Goal: Check status: Check status

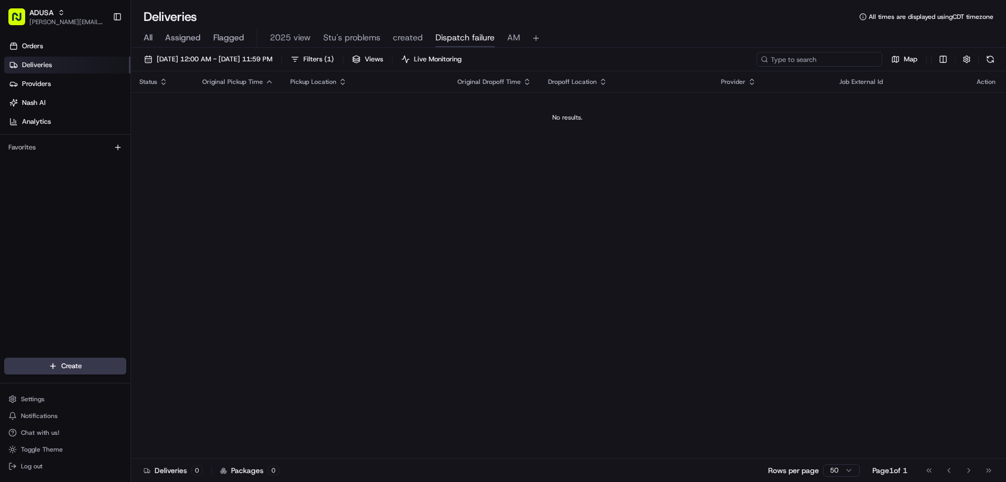
paste input "m709417348"
type input "m709417348"
click at [161, 45] on div "All Assigned Flagged 2025 view Stu's problems created Dispatch failure AM" at bounding box center [568, 38] width 875 height 18
click at [154, 40] on div "All Assigned Flagged 2025 view Stu's problems created Dispatch failure AM" at bounding box center [568, 38] width 875 height 18
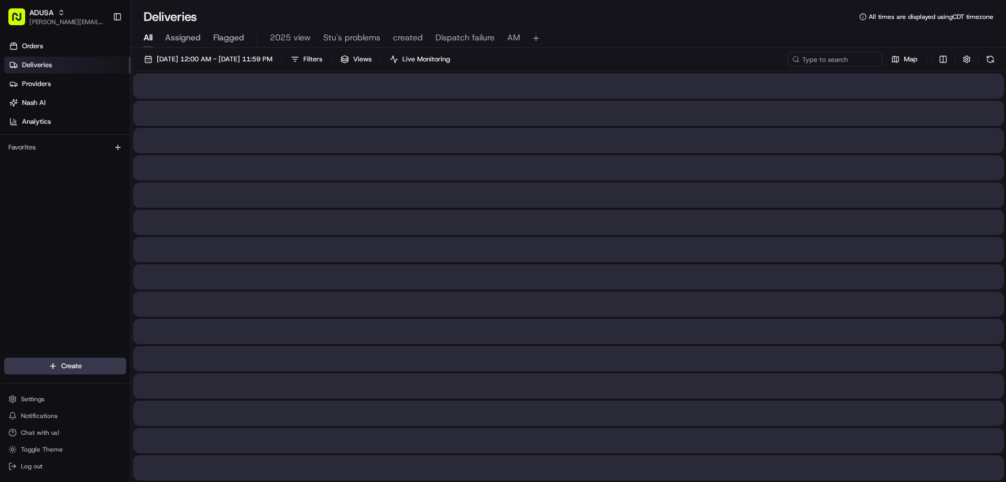
click at [152, 39] on span "All" at bounding box center [148, 37] width 9 height 13
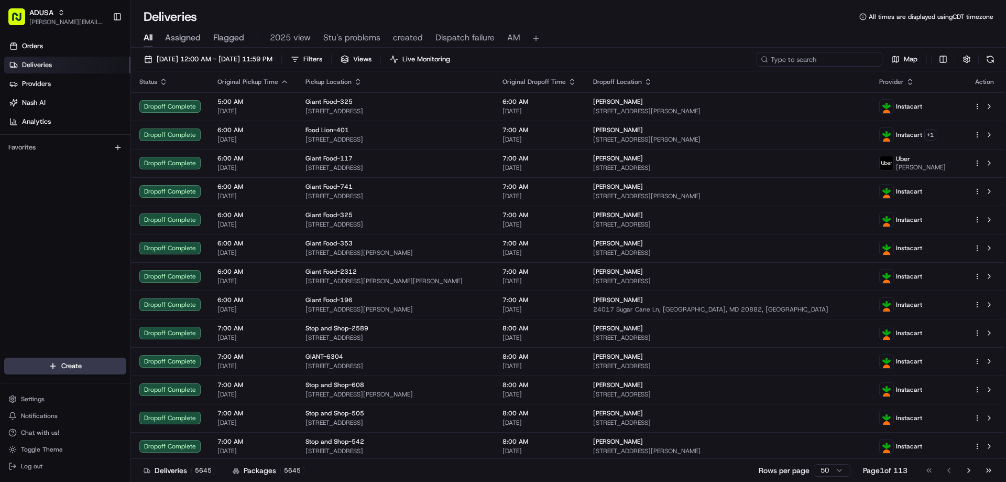
paste input "m709417348"
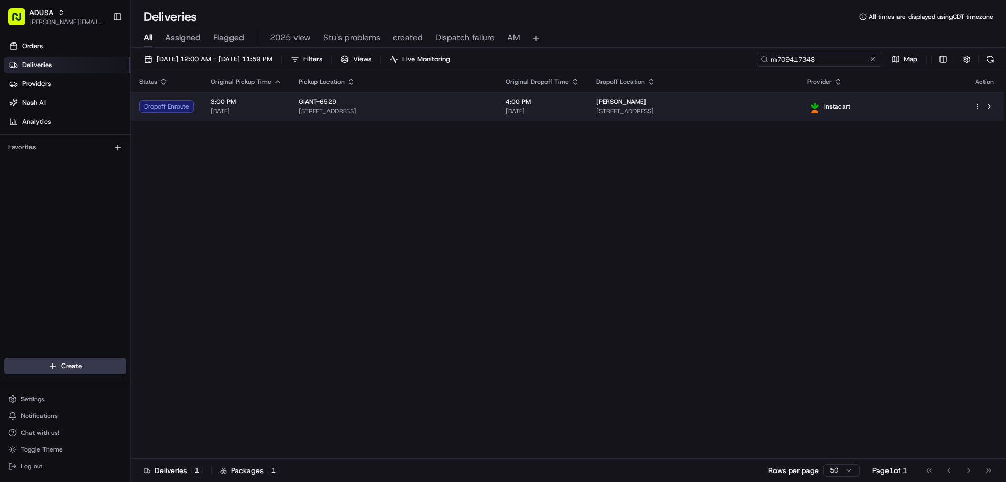
type input "m709417348"
click at [179, 100] on div "Dropoff Enroute" at bounding box center [166, 106] width 55 height 13
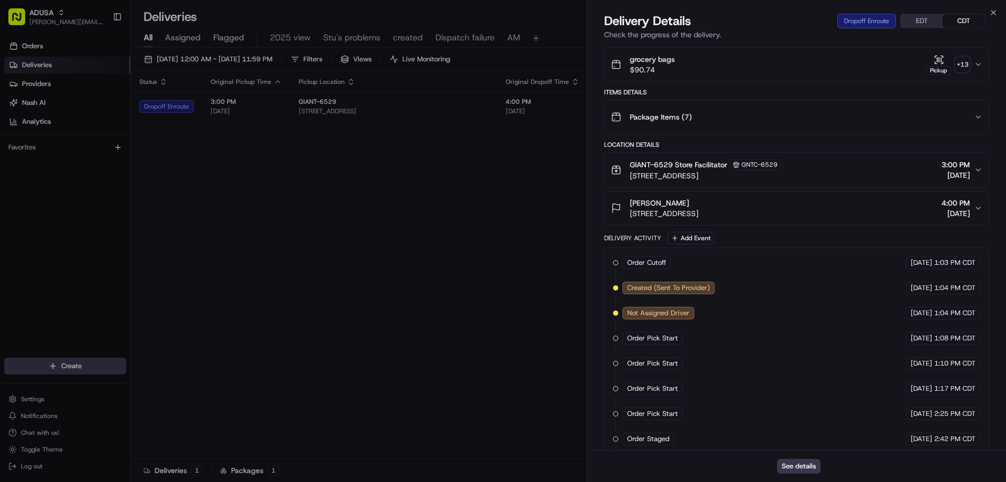
scroll to position [351, 0]
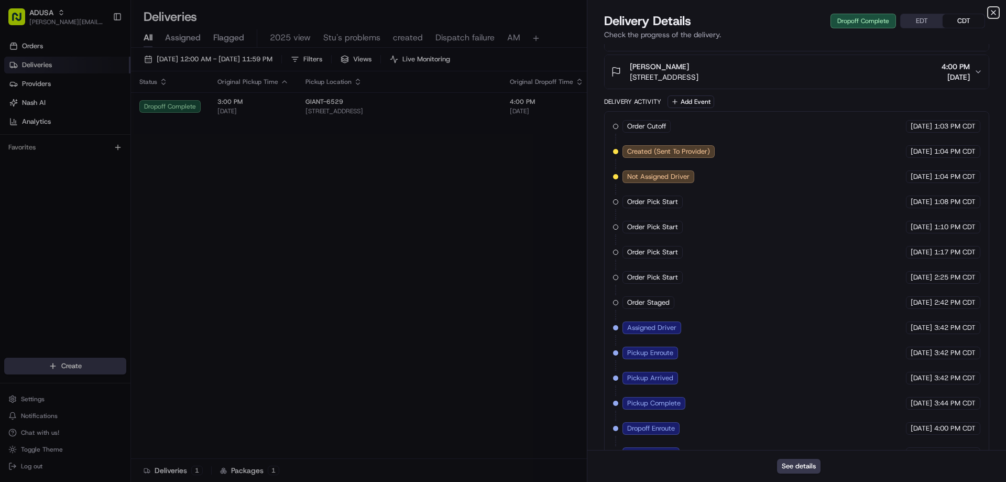
click at [990, 12] on icon "button" at bounding box center [993, 12] width 8 height 8
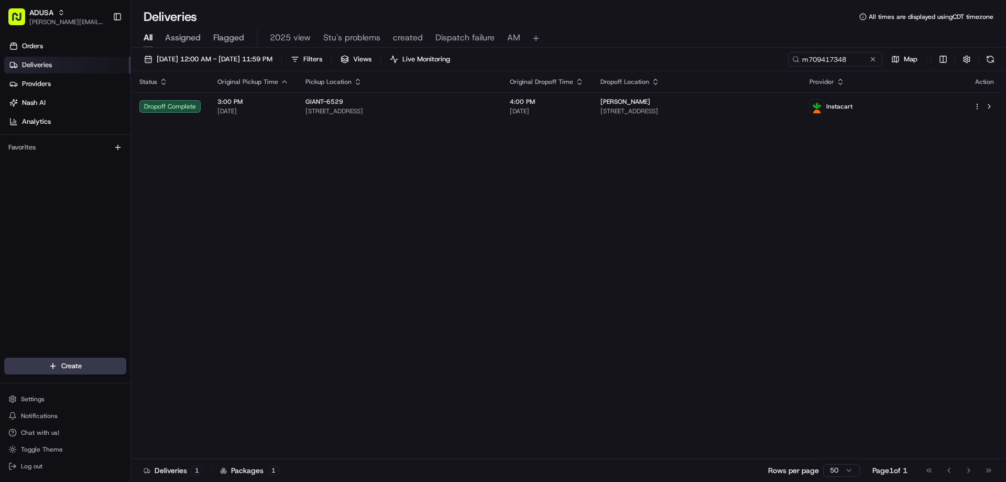
drag, startPoint x: 872, startPoint y: 58, endPoint x: 854, endPoint y: 59, distance: 18.4
click at [873, 58] on button at bounding box center [873, 59] width 10 height 10
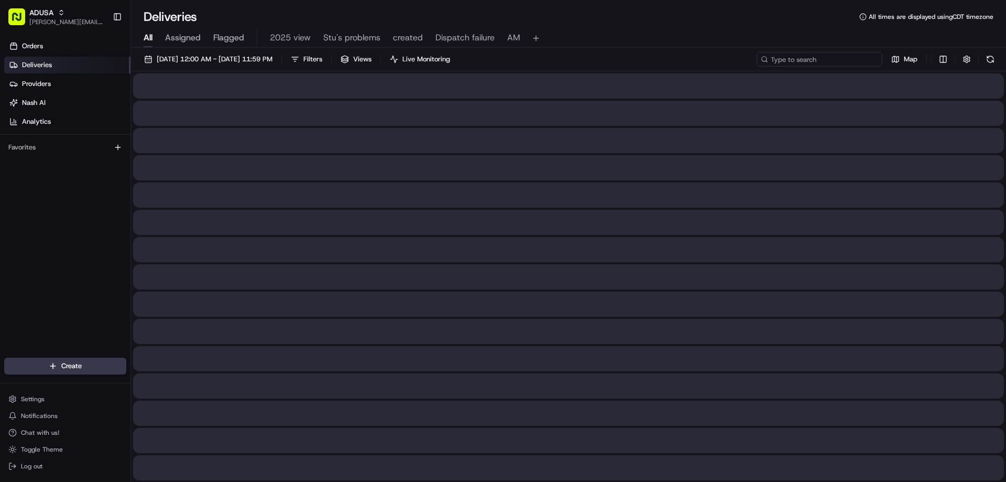
paste input "m706150096"
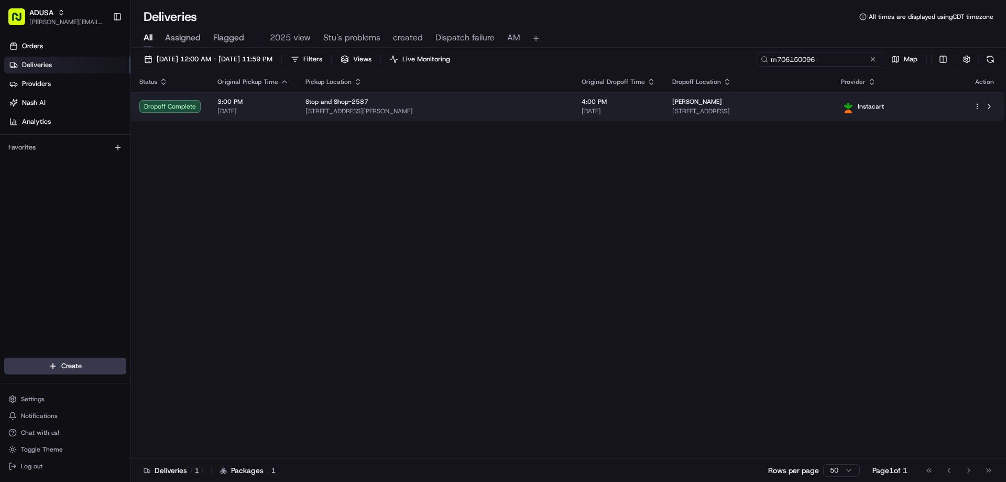
type input "m706150096"
click at [168, 107] on div "Dropoff Complete" at bounding box center [169, 106] width 61 height 13
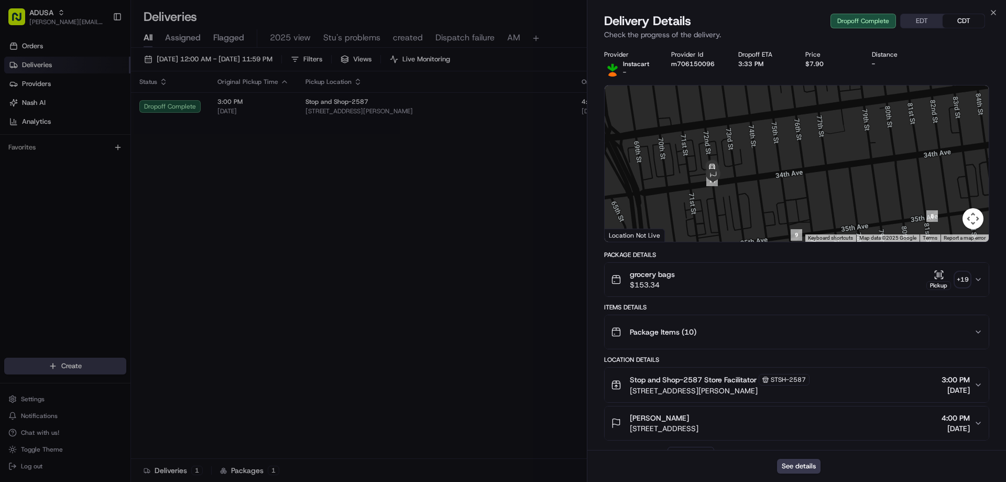
drag, startPoint x: 645, startPoint y: 150, endPoint x: 731, endPoint y: 177, distance: 89.7
click at [731, 177] on div at bounding box center [797, 163] width 384 height 156
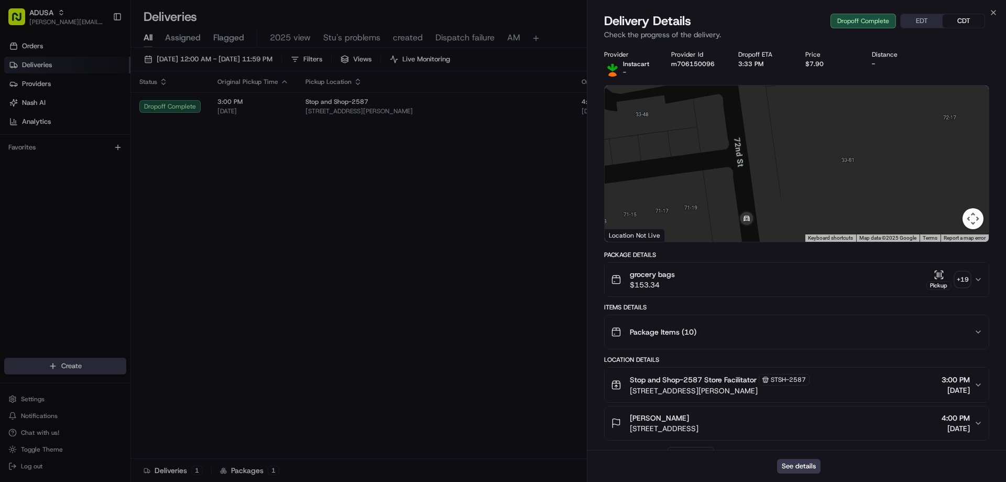
drag, startPoint x: 735, startPoint y: 160, endPoint x: 769, endPoint y: 277, distance: 121.7
click at [769, 292] on div "Provider Instacart - Provider Id m706150096 Dropoff ETA 3:33 PM Price $7.90 Dis…" at bounding box center [796, 485] width 385 height 870
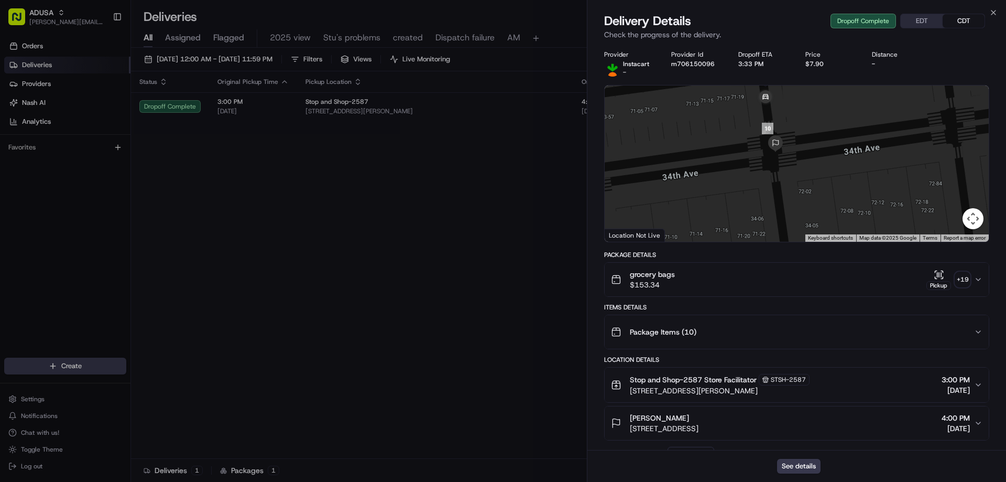
drag, startPoint x: 761, startPoint y: 209, endPoint x: 776, endPoint y: 97, distance: 112.5
click at [776, 97] on img at bounding box center [765, 97] width 21 height 21
drag, startPoint x: 800, startPoint y: 425, endPoint x: 630, endPoint y: 434, distance: 169.5
click at [630, 434] on button "[PERSON_NAME] [STREET_ADDRESS] 4:00 PM [DATE]" at bounding box center [797, 423] width 384 height 34
copy span "[STREET_ADDRESS]"
